Goal: Find contact information: Find contact information

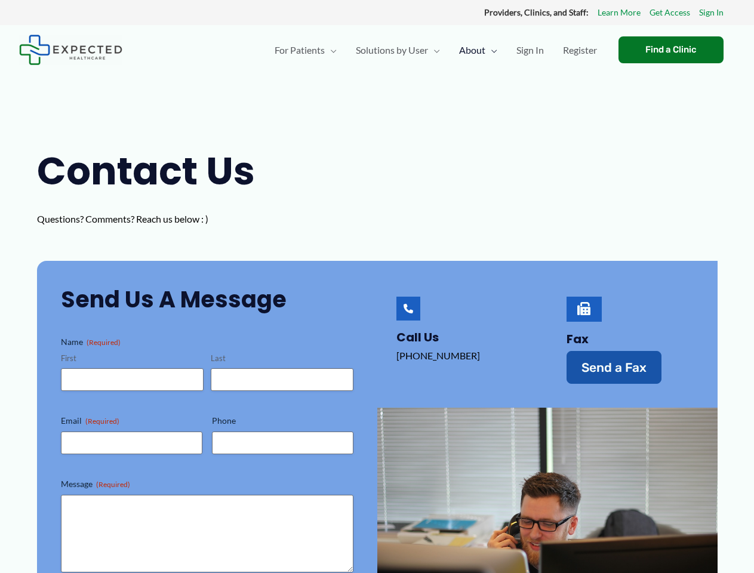
click at [377, 286] on div "Call Us [PHONE_NUMBER]‬‬" at bounding box center [462, 340] width 170 height 159
click at [614, 367] on span "Send a Fax" at bounding box center [613, 367] width 65 height 13
